Goal: Transaction & Acquisition: Purchase product/service

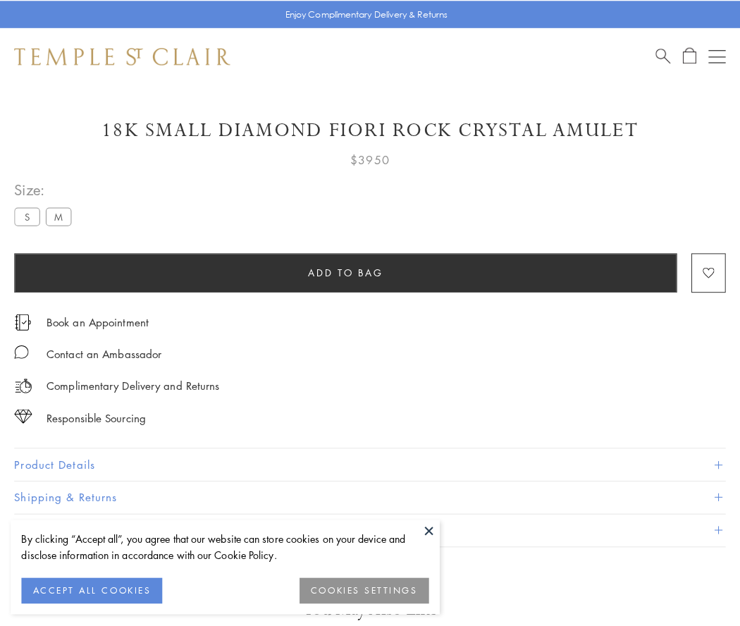
scroll to position [19, 0]
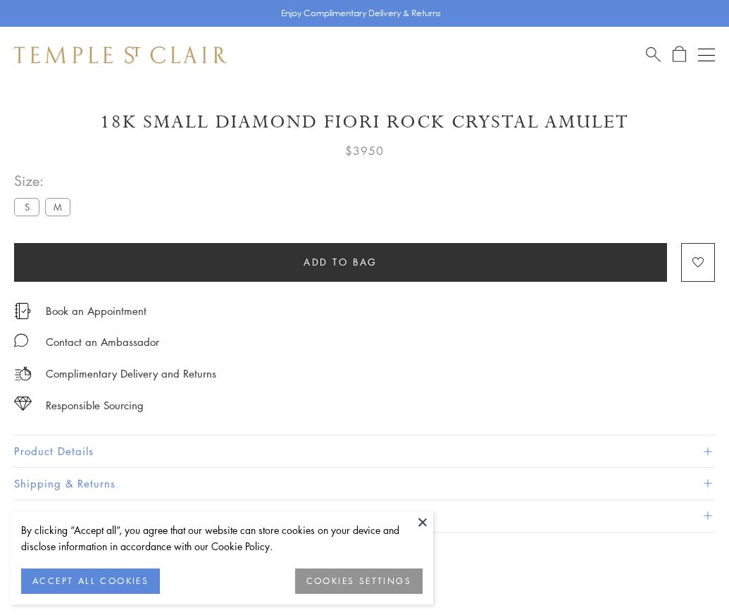
click at [340, 261] on span "Add to bag" at bounding box center [341, 262] width 74 height 16
